Goal: Information Seeking & Learning: Find specific fact

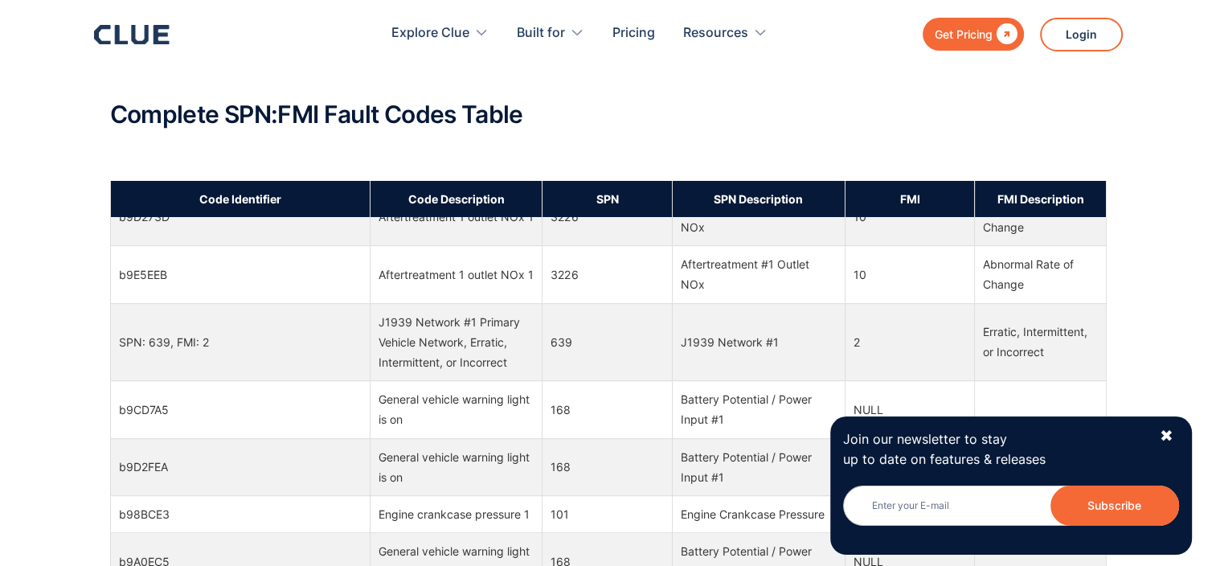
scroll to position [1929, 0]
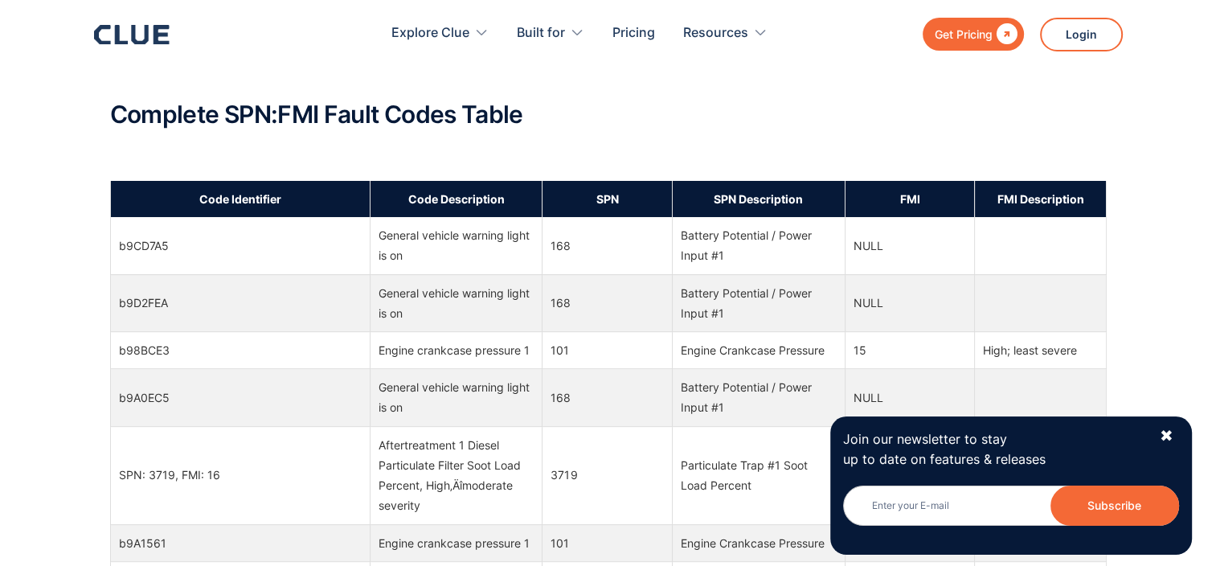
click at [1177, 428] on div "Join our newsletter to stay up to date on features & releases Newsletter Subscr…" at bounding box center [1011, 485] width 362 height 138
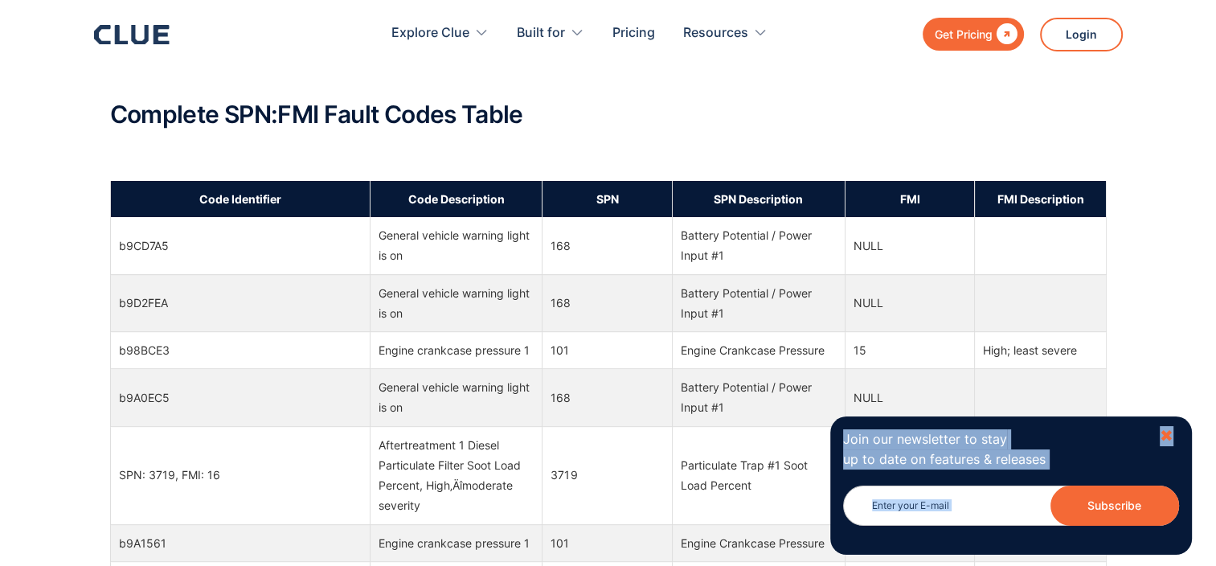
click at [1174, 433] on div "Join our newsletter to stay up to date on features & releases Newsletter Subscr…" at bounding box center [1011, 485] width 362 height 138
click at [1163, 434] on div "✖" at bounding box center [1167, 436] width 14 height 20
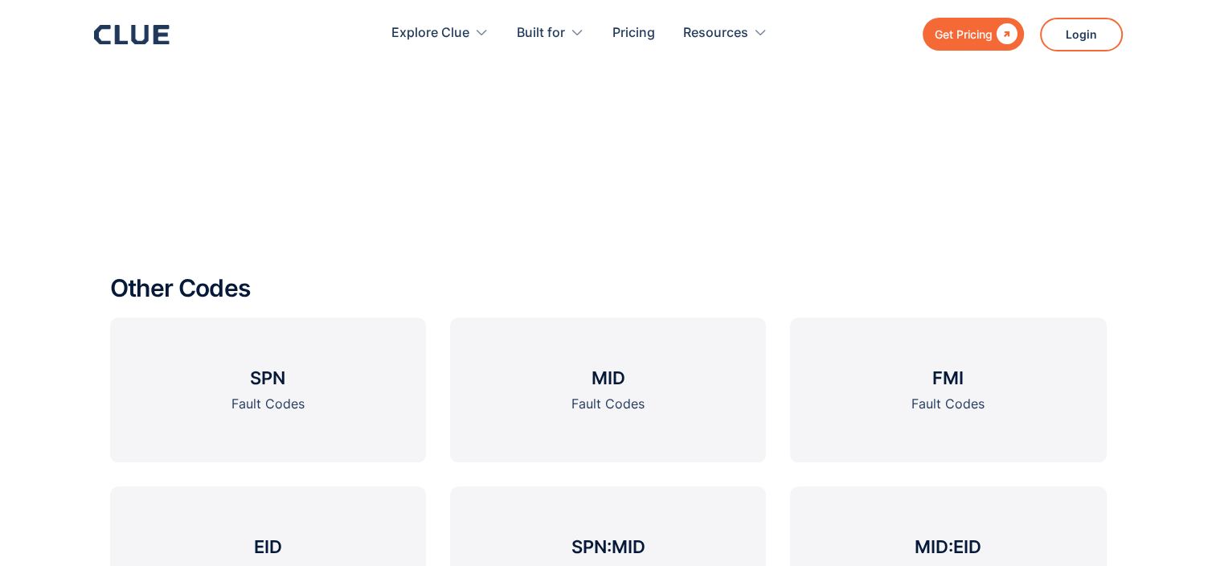
scroll to position [1805, 0]
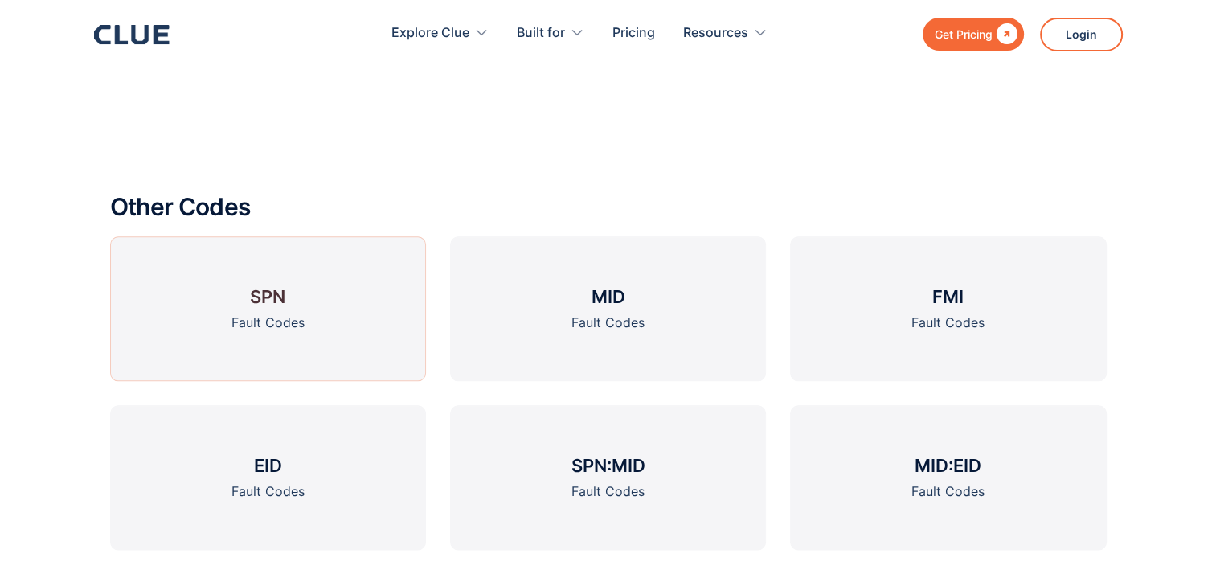
click at [306, 299] on link "SPN Fault Codes" at bounding box center [268, 308] width 316 height 145
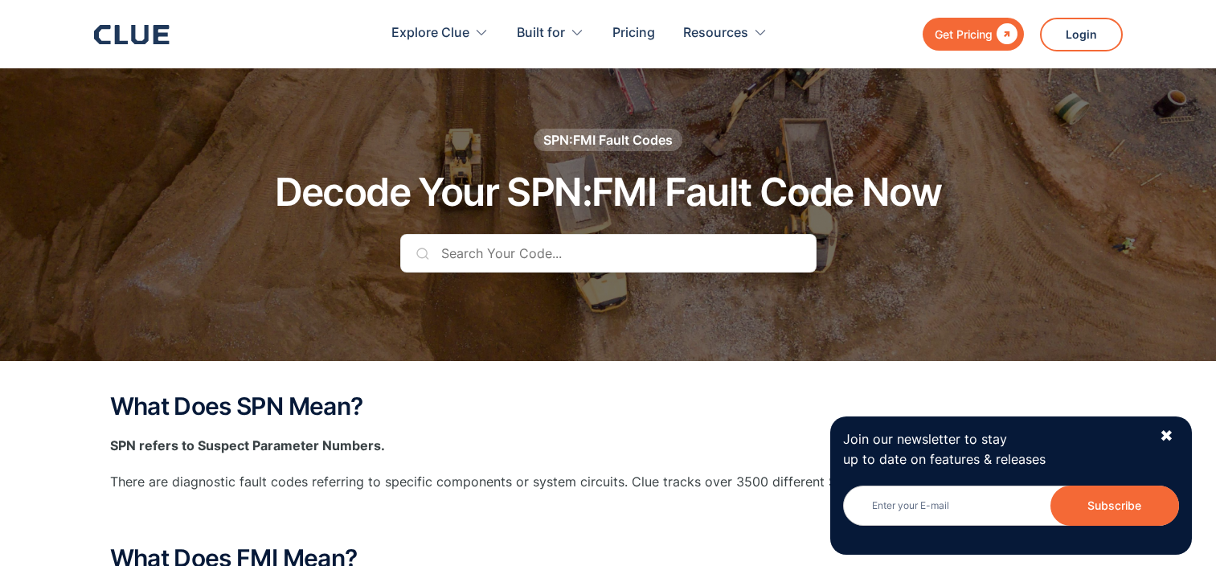
scroll to position [2654, 0]
